Goal: Navigation & Orientation: Go to known website

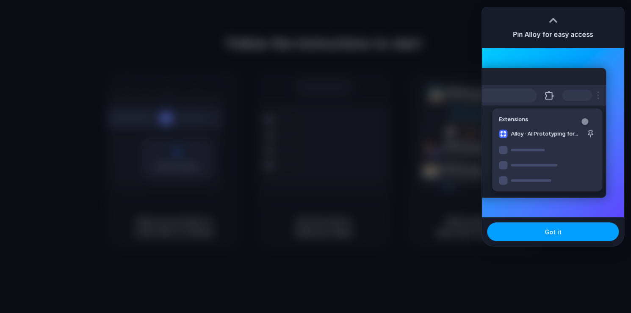
click at [550, 233] on span "Got it" at bounding box center [553, 231] width 17 height 9
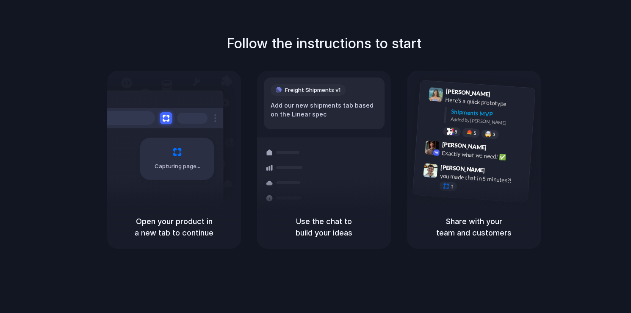
click at [316, 157] on div at bounding box center [316, 157] width 0 height 0
drag, startPoint x: 547, startPoint y: 21, endPoint x: 399, endPoint y: 12, distance: 148.1
click at [399, 12] on body "Follow the instructions to start Capturing page Open your product in a new tab …" at bounding box center [315, 156] width 631 height 313
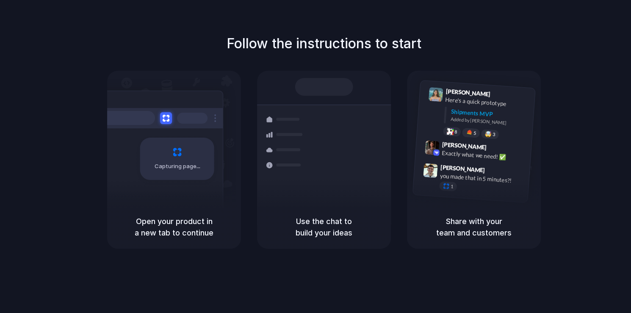
click at [316, 157] on div at bounding box center [316, 157] width 0 height 0
